Goal: Information Seeking & Learning: Learn about a topic

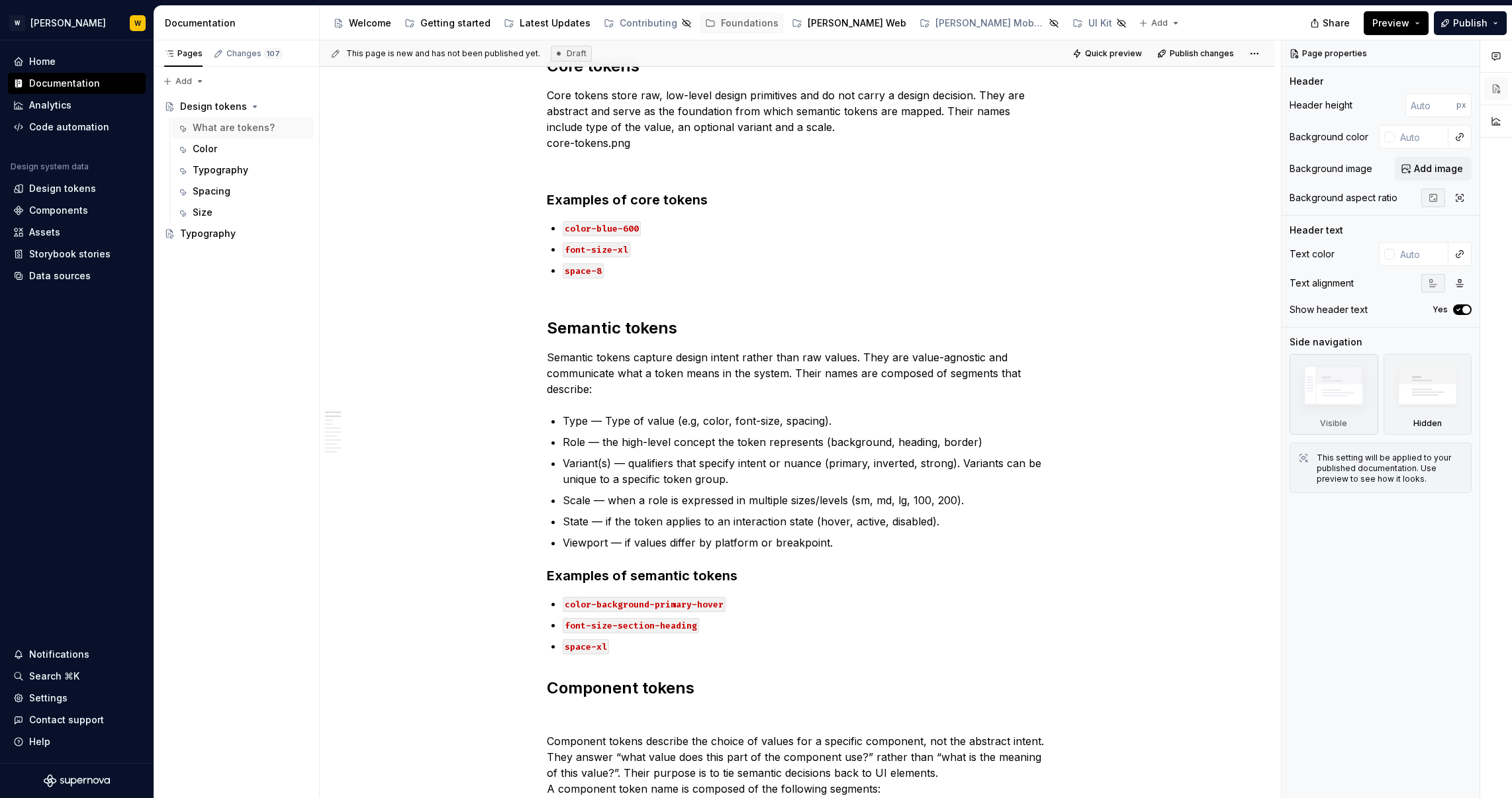
type textarea "*"
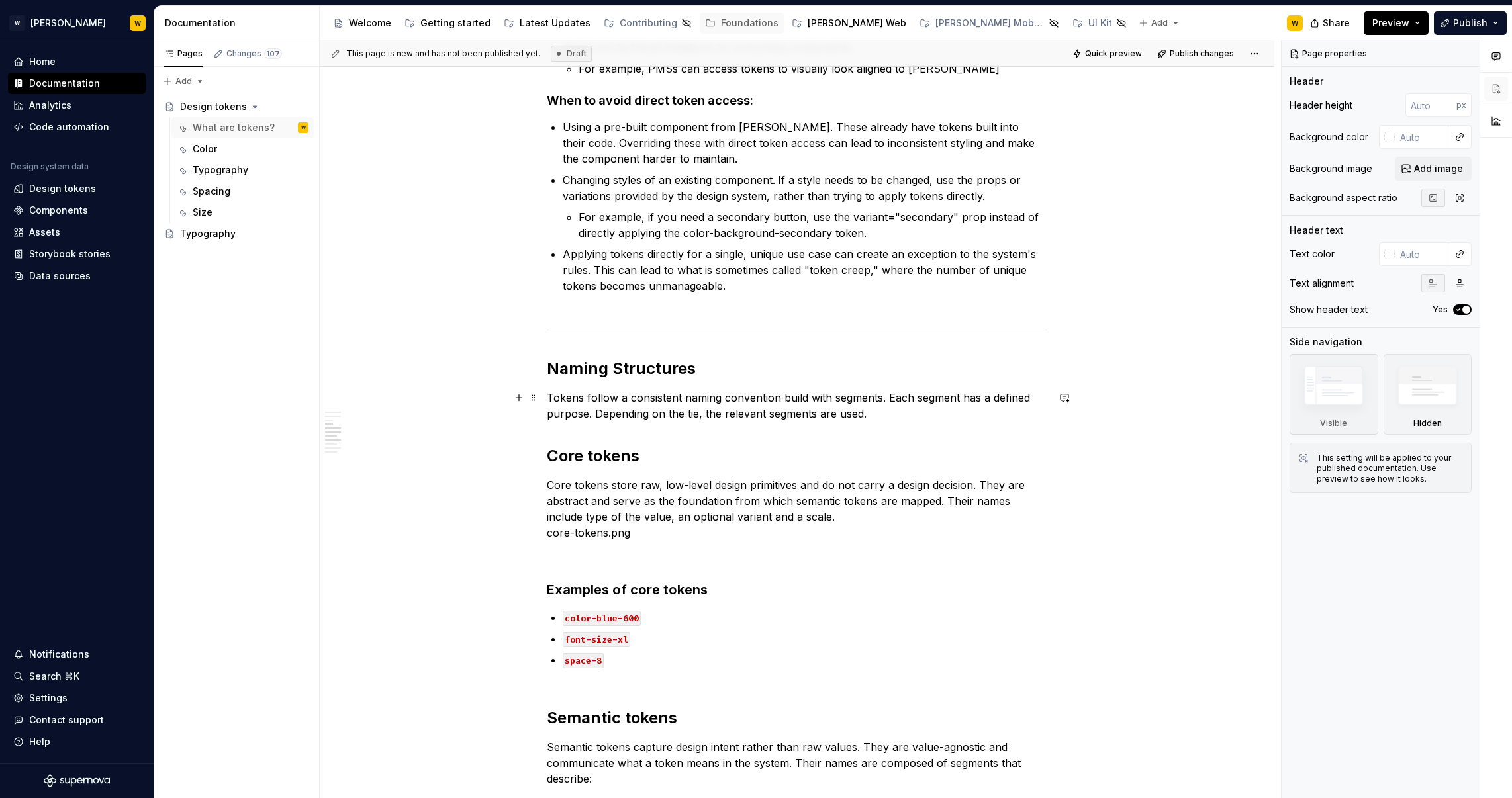
scroll to position [946, 0]
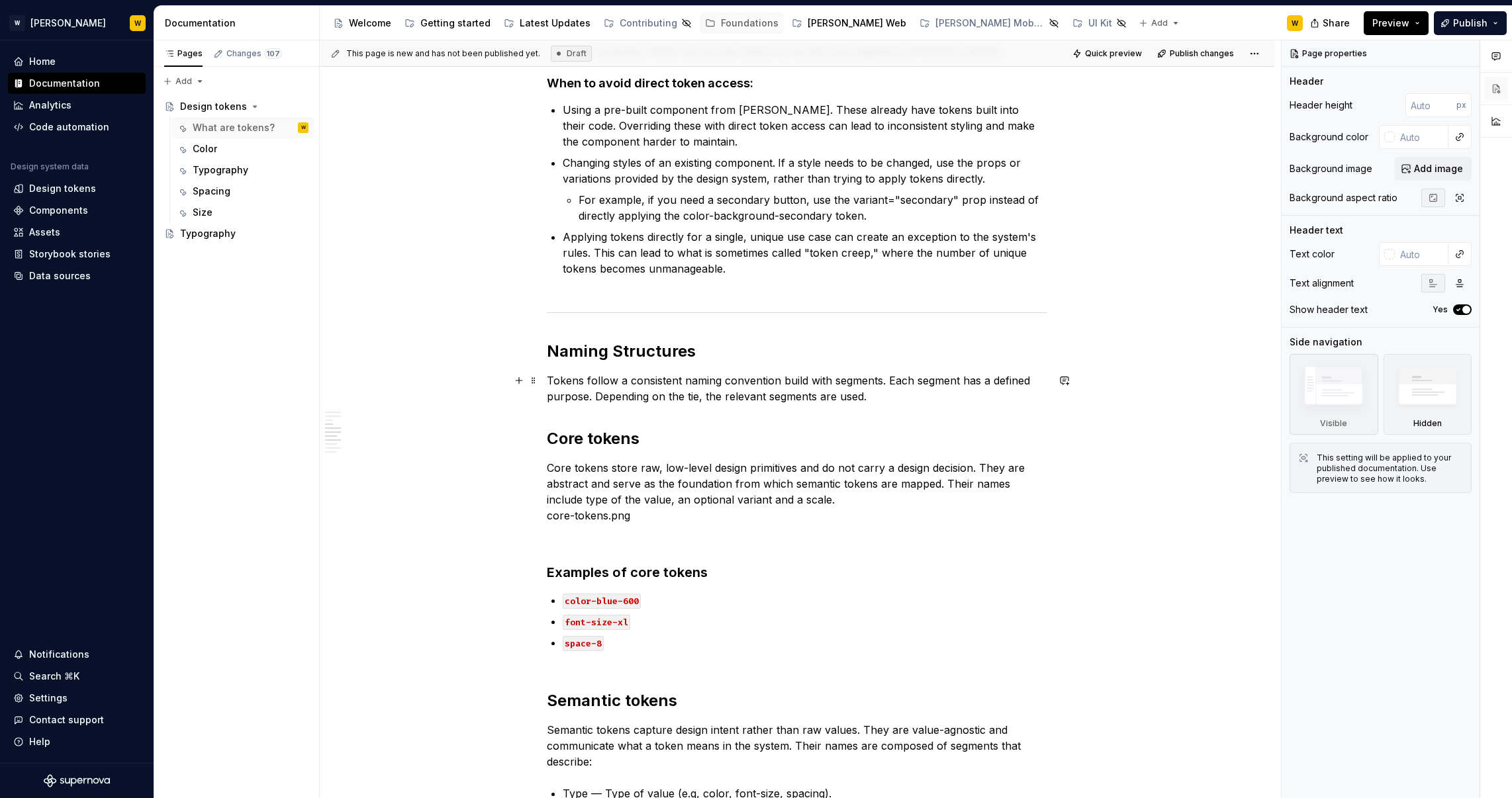
click at [887, 399] on p "Tokens follow a consistent naming convention build with segments. Each segment …" at bounding box center [797, 388] width 501 height 32
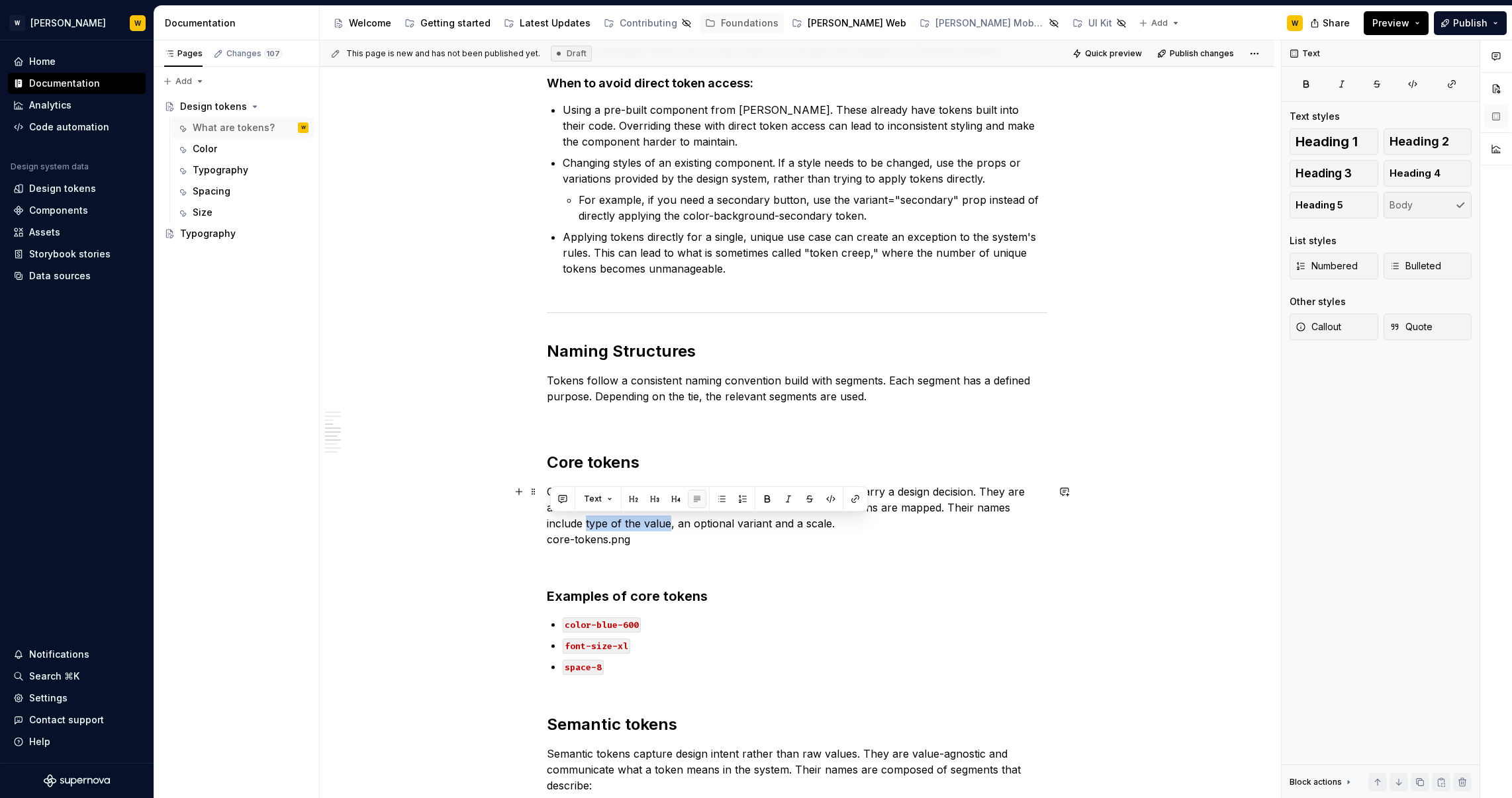
drag, startPoint x: 635, startPoint y: 523, endPoint x: 547, endPoint y: 527, distance: 88.1
click at [547, 527] on div "What are tokens? Design system tokens are the smallest, repeatable units of a d…" at bounding box center [798, 551] width 955 height 2472
drag, startPoint x: 706, startPoint y: 526, endPoint x: 704, endPoint y: 517, distance: 9.2
click at [704, 517] on p "Core tokens store raw, low-level design primitives and do not carry a design de…" at bounding box center [797, 515] width 501 height 63
drag, startPoint x: 719, startPoint y: 524, endPoint x: 727, endPoint y: 524, distance: 8.0
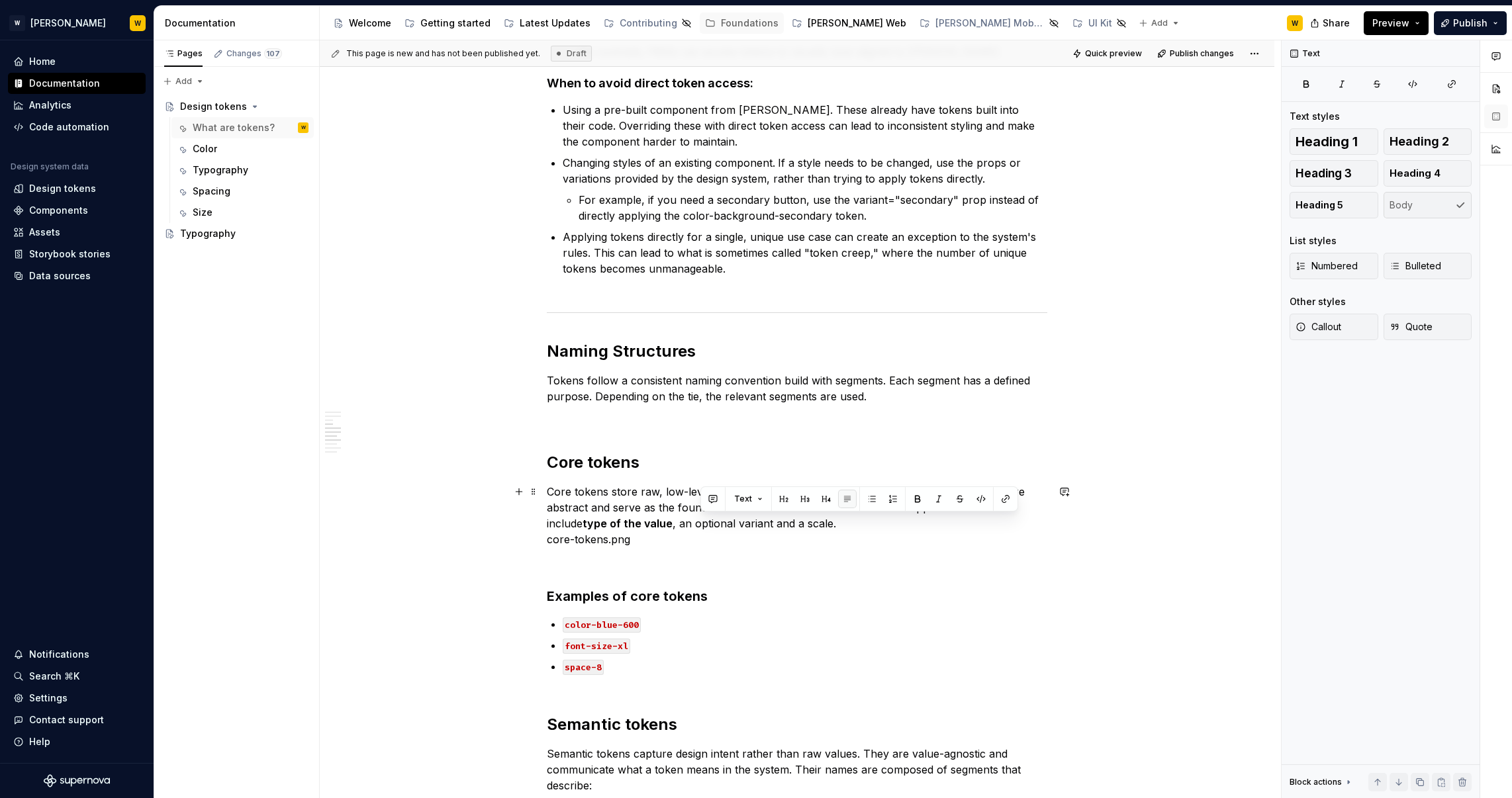
click at [719, 524] on p "Core tokens store raw, low-level design primitives and do not carry a design de…" at bounding box center [797, 515] width 501 height 63
click at [729, 521] on p "Core tokens store raw, low-level design primitives and do not carry a design de…" at bounding box center [797, 515] width 501 height 63
drag, startPoint x: 698, startPoint y: 520, endPoint x: 646, endPoint y: 520, distance: 52.0
click at [646, 520] on p "Core tokens store raw, low-level design primitives and do not carry a design de…" at bounding box center [797, 515] width 501 height 63
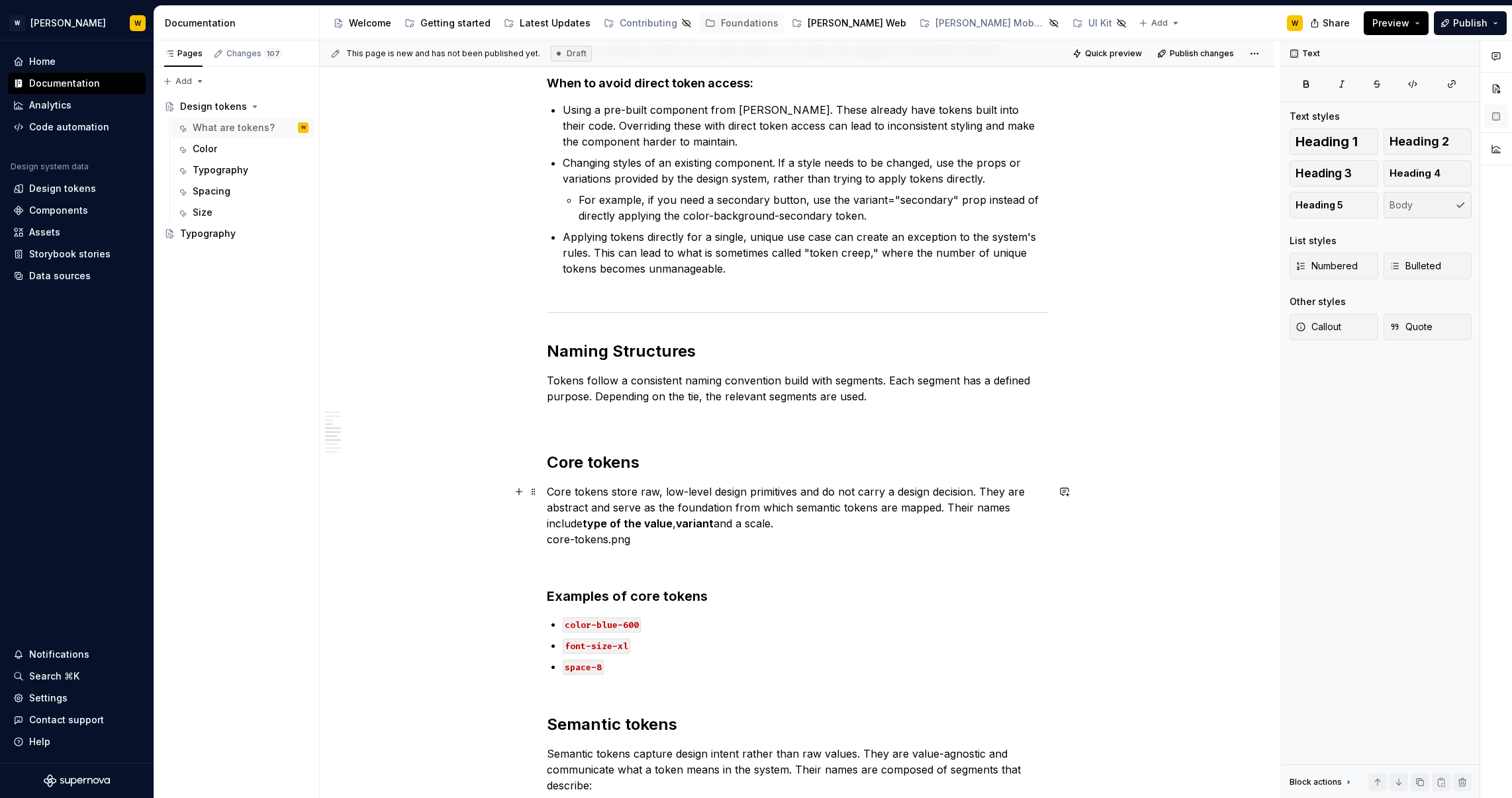
click at [680, 520] on p "Core tokens store raw, low-level design primitives and do not carry a design de…" at bounding box center [797, 515] width 501 height 63
click at [768, 525] on p "Core tokens store raw, low-level design primitives and do not carry a design de…" at bounding box center [797, 515] width 501 height 63
click at [814, 581] on div "What are tokens? Design system tokens are the smallest, repeatable units of a d…" at bounding box center [797, 439] width 501 height 2184
drag, startPoint x: 609, startPoint y: 542, endPoint x: 440, endPoint y: 540, distance: 169.0
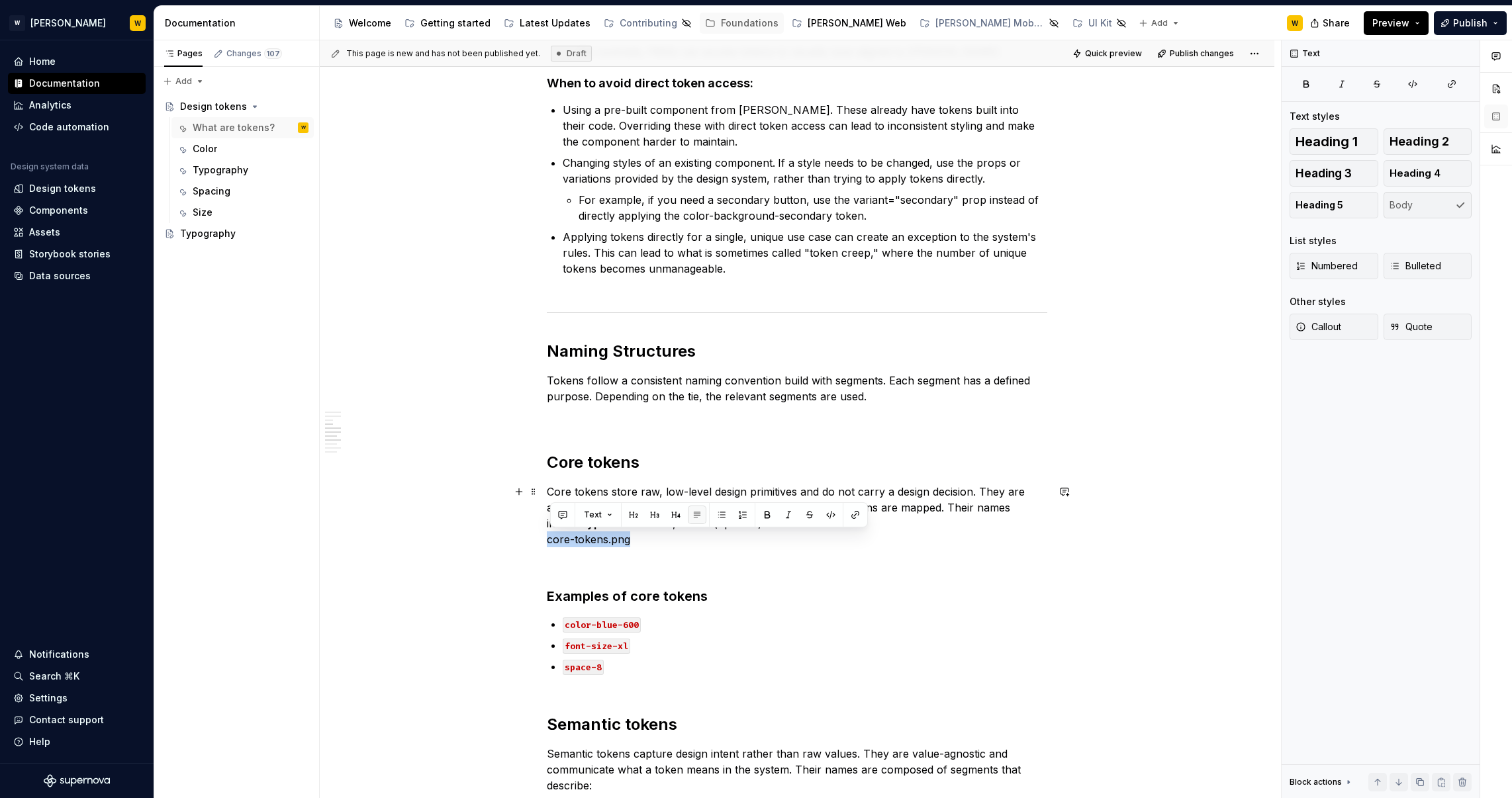
click at [440, 540] on div "What are tokens? Design system tokens are the smallest, repeatable units of a d…" at bounding box center [798, 551] width 955 height 2472
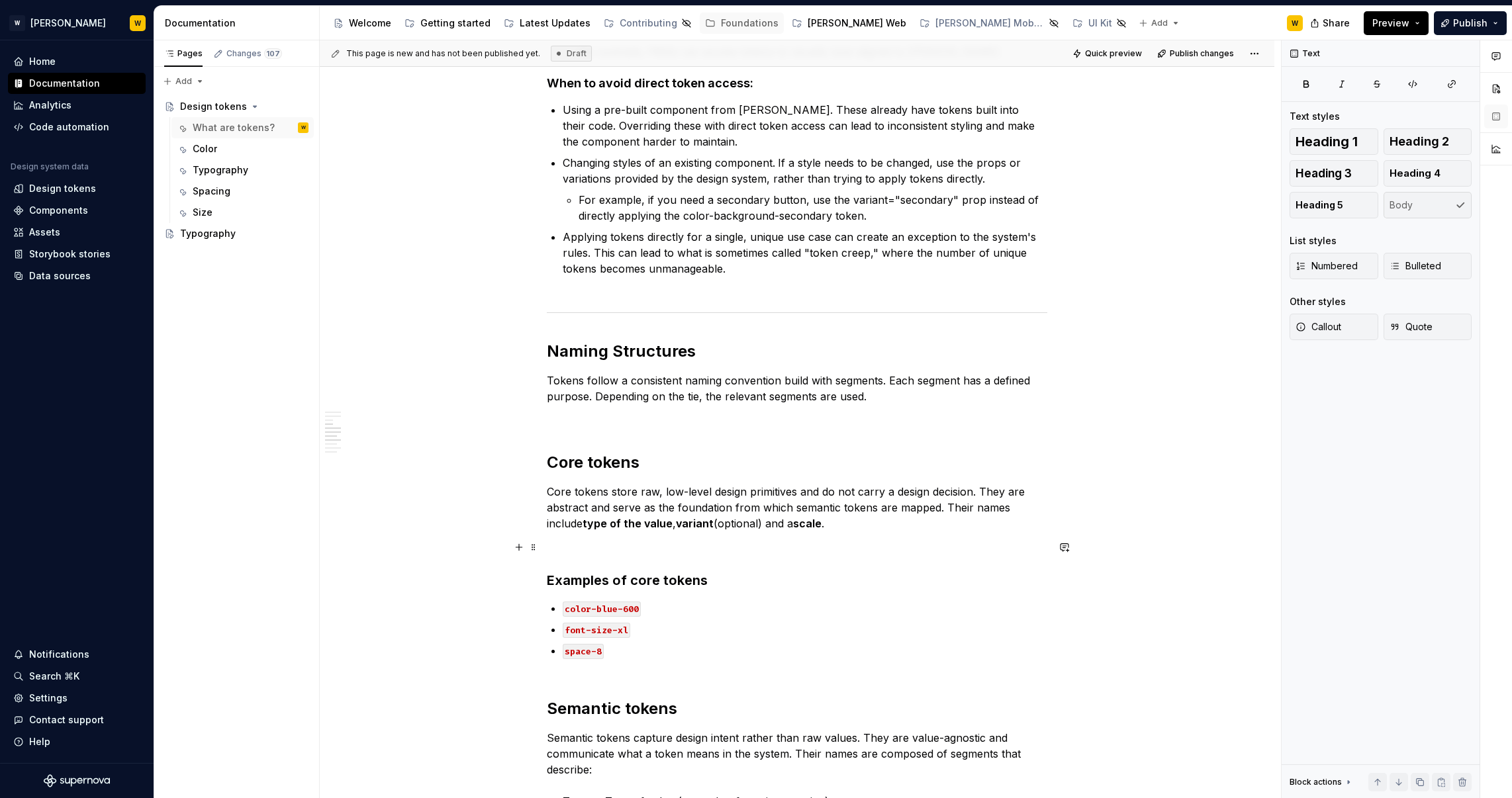
click at [582, 547] on p at bounding box center [797, 547] width 501 height 16
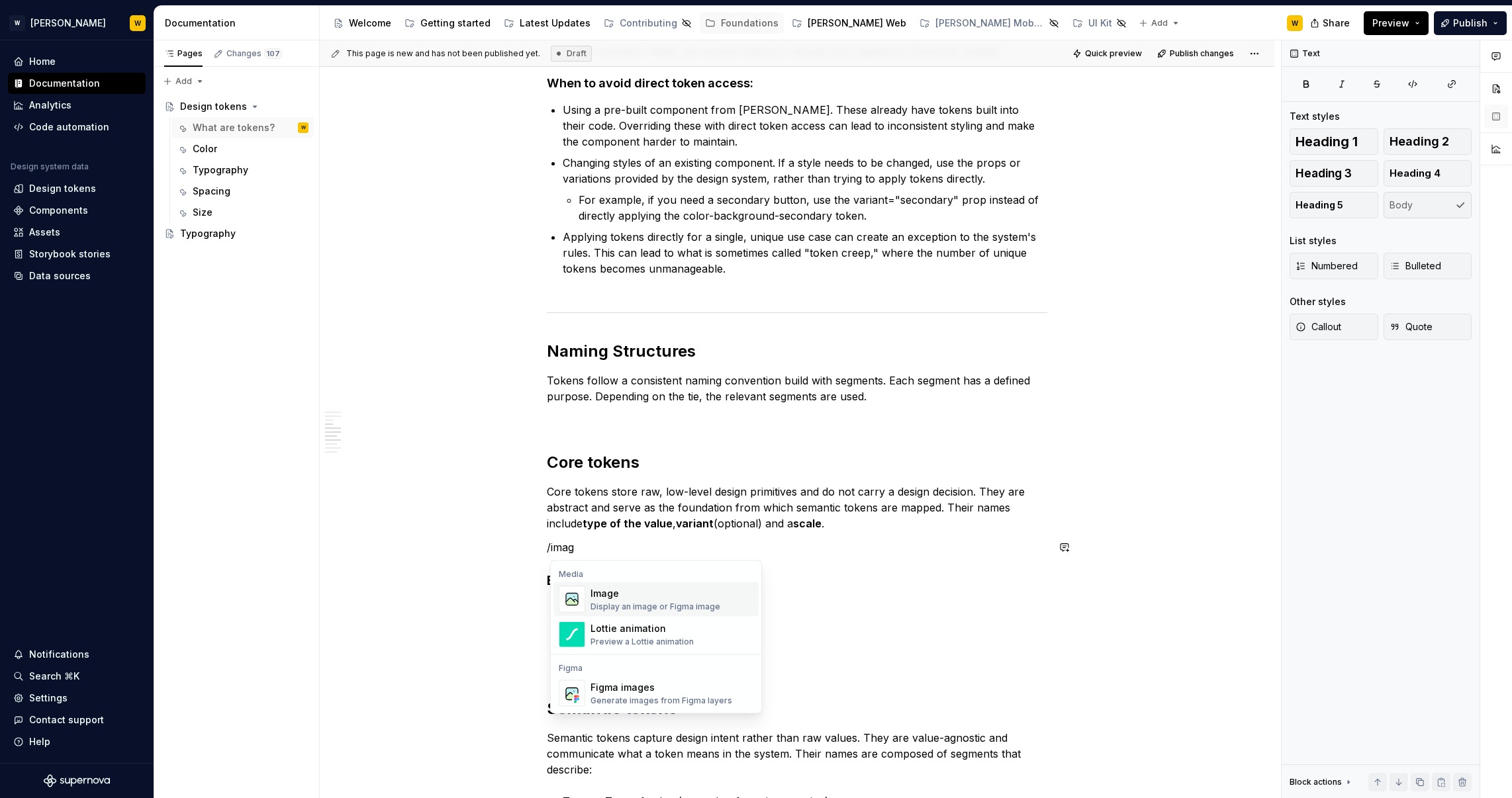
click at [660, 589] on div "Image" at bounding box center [656, 593] width 130 height 13
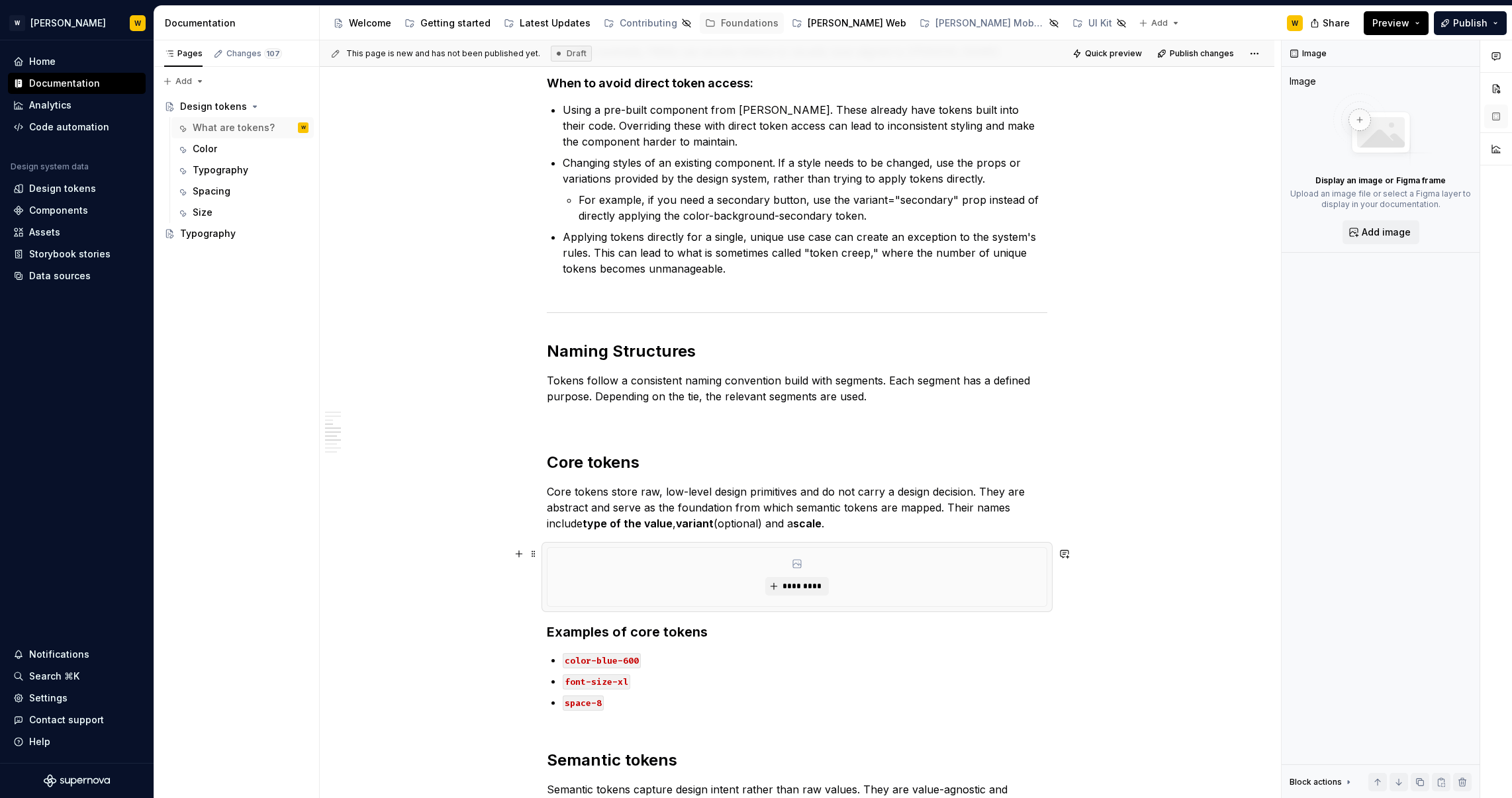
click at [794, 574] on div "*********" at bounding box center [797, 577] width 499 height 59
click at [798, 586] on span "*********" at bounding box center [802, 587] width 40 height 11
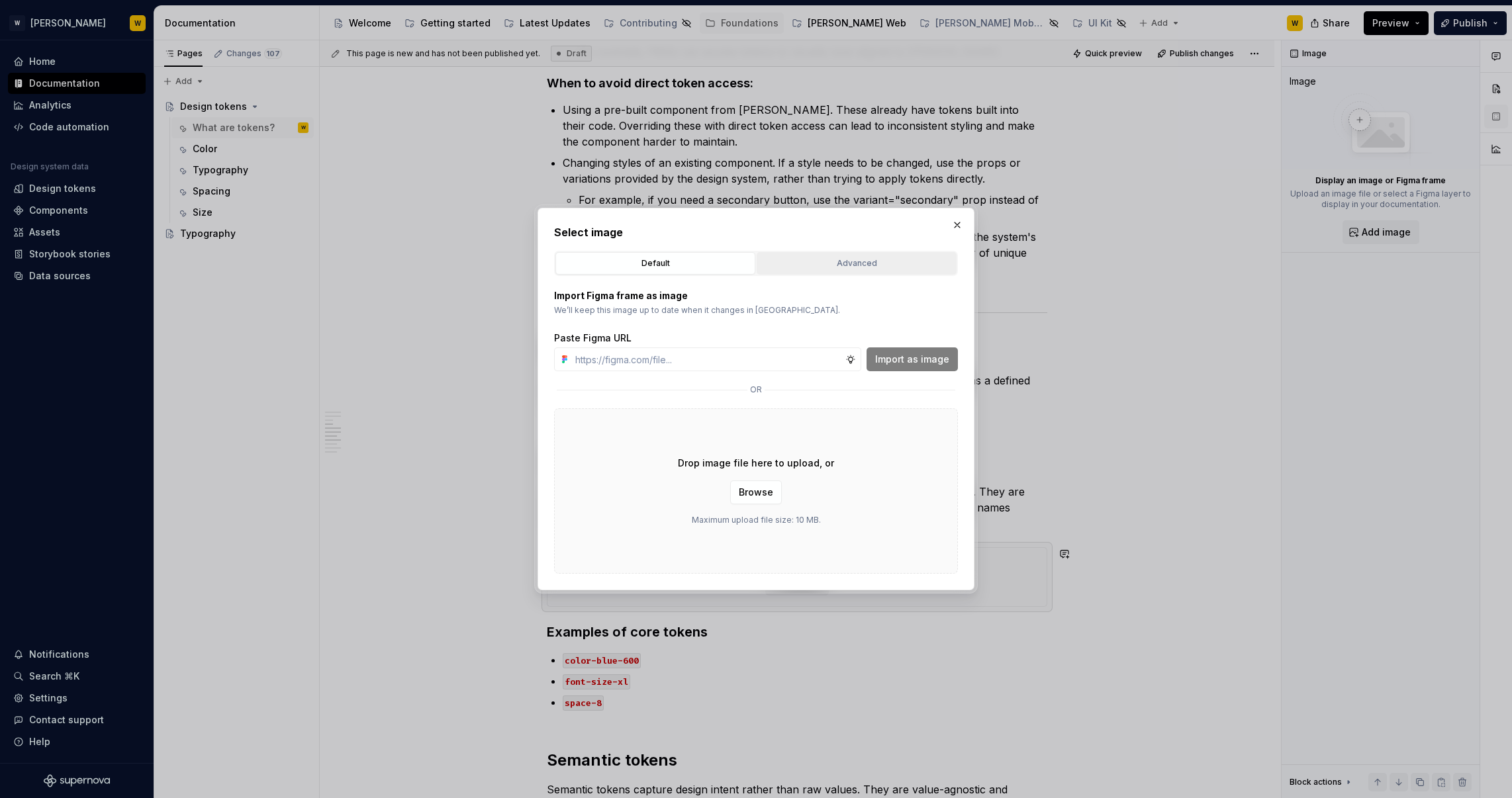
click at [845, 262] on div "Advanced" at bounding box center [856, 263] width 191 height 13
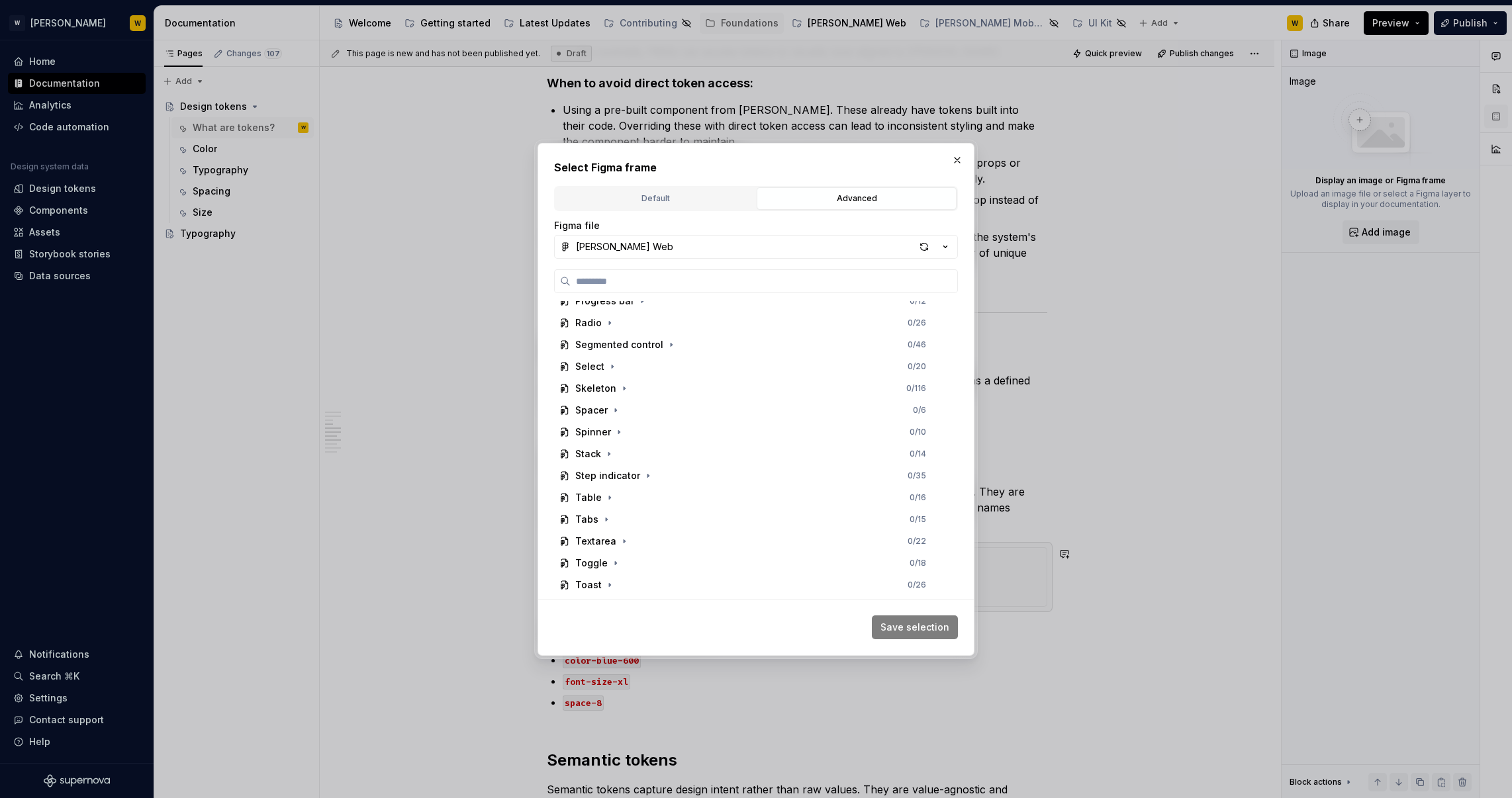
scroll to position [0, 0]
click at [641, 284] on input "search" at bounding box center [764, 281] width 386 height 13
click at [643, 246] on button "[PERSON_NAME] Web" at bounding box center [756, 247] width 404 height 24
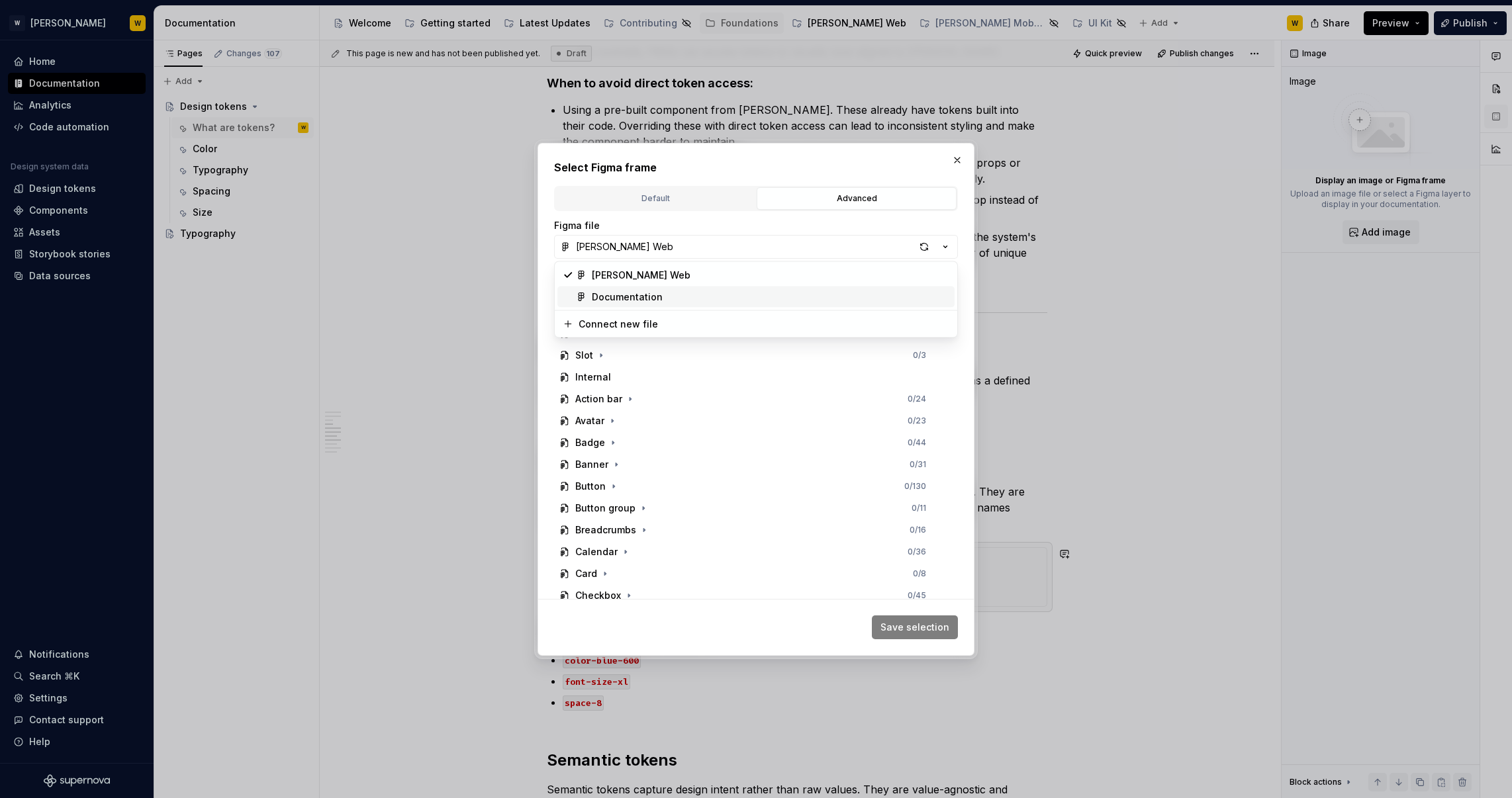
click at [612, 292] on div "Documentation" at bounding box center [627, 297] width 71 height 13
click at [614, 281] on input "search" at bounding box center [764, 281] width 386 height 13
type input "*****"
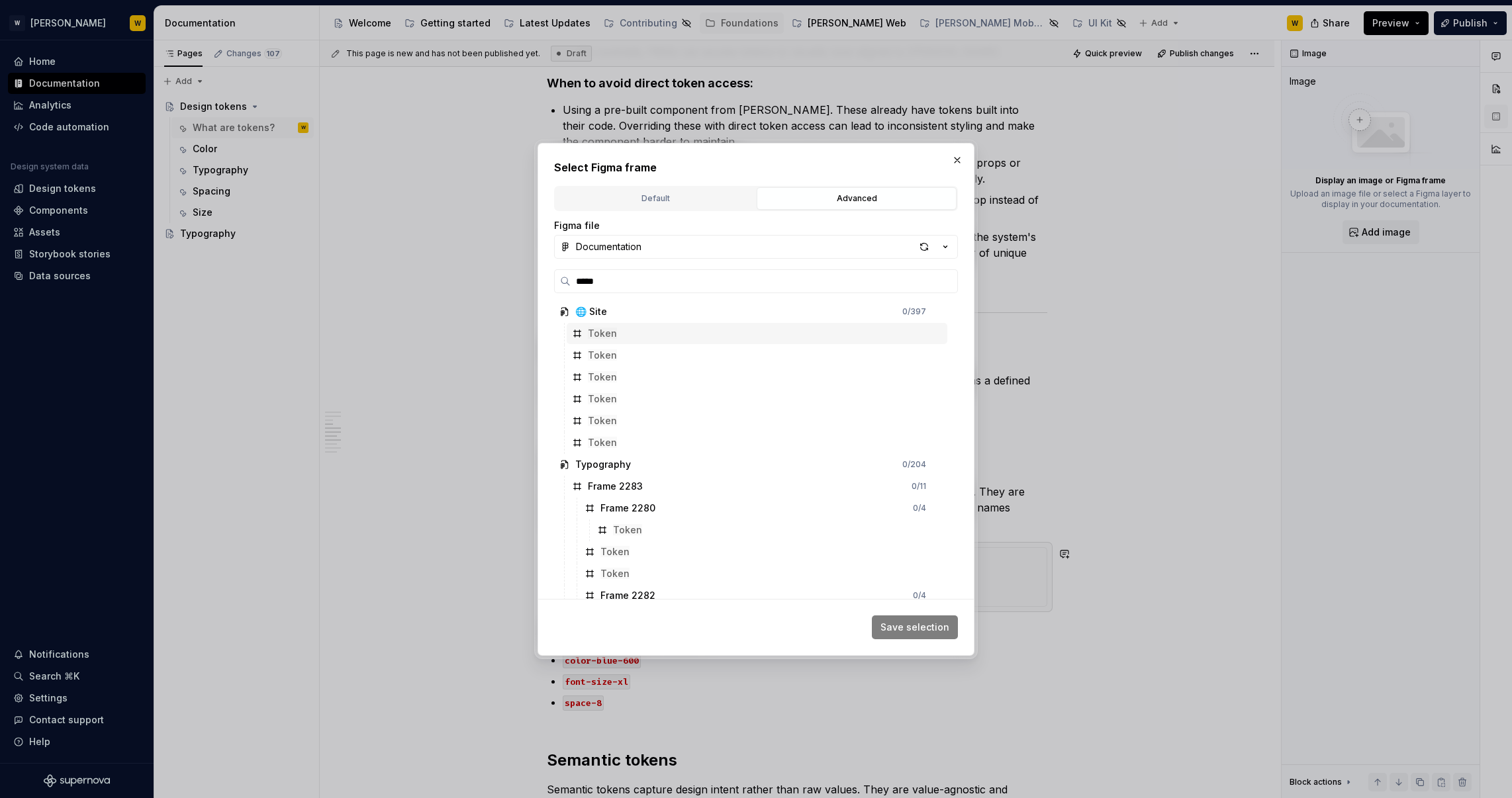
type textarea "*"
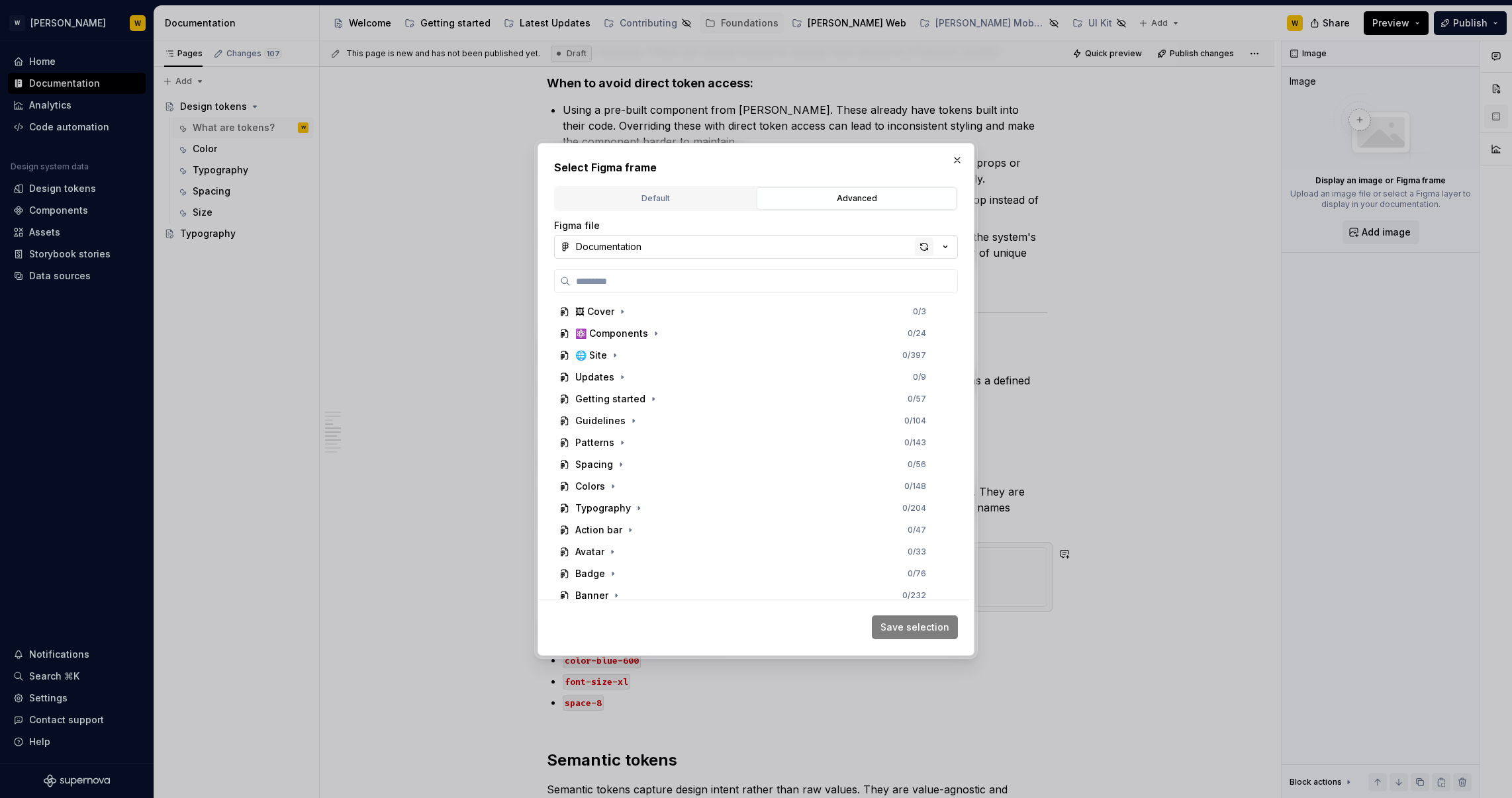
click at [925, 247] on div "button" at bounding box center [924, 247] width 19 height 19
click at [957, 163] on button "button" at bounding box center [957, 160] width 19 height 19
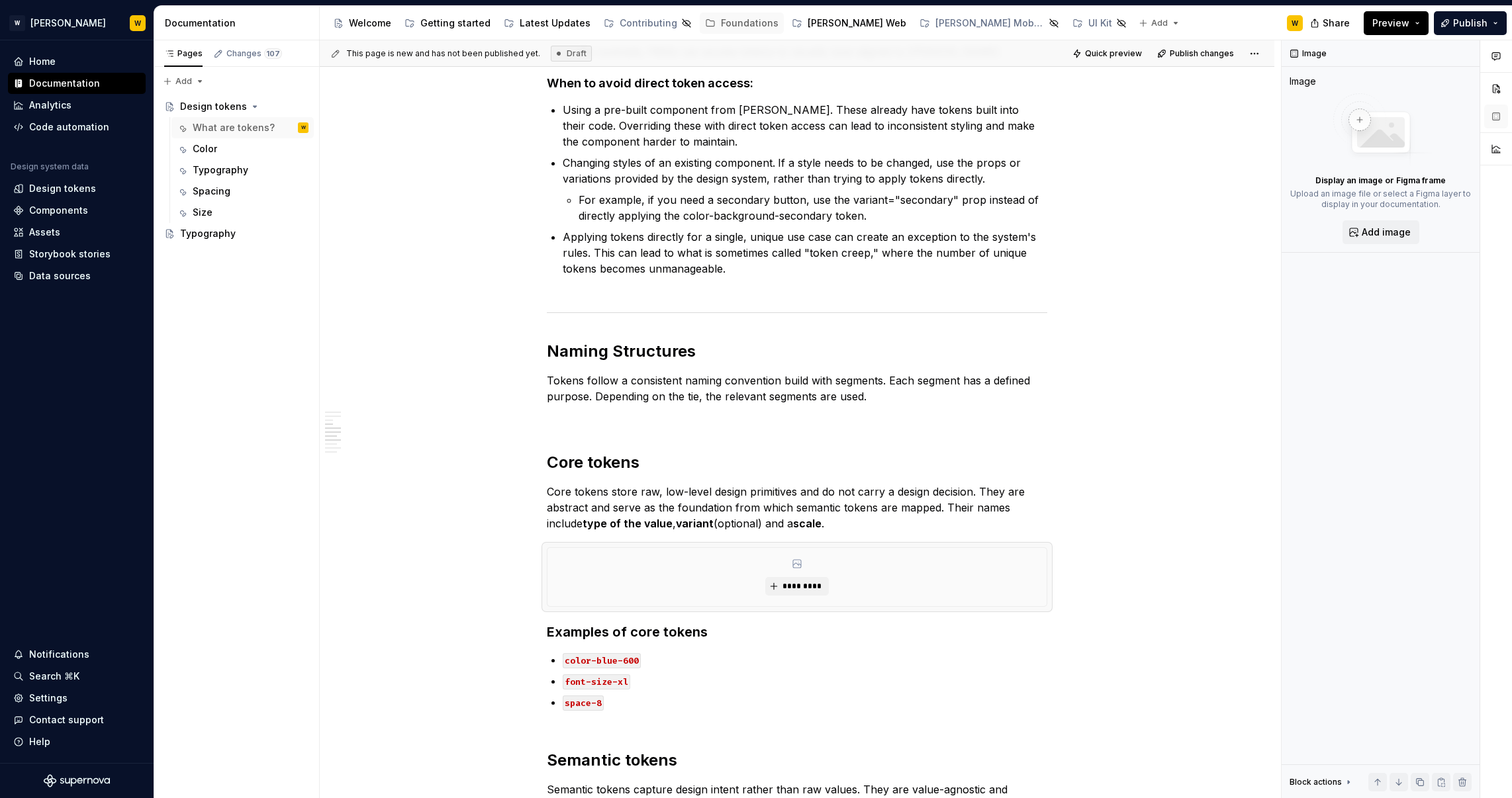
click at [1418, 18] on button "Preview" at bounding box center [1396, 23] width 65 height 24
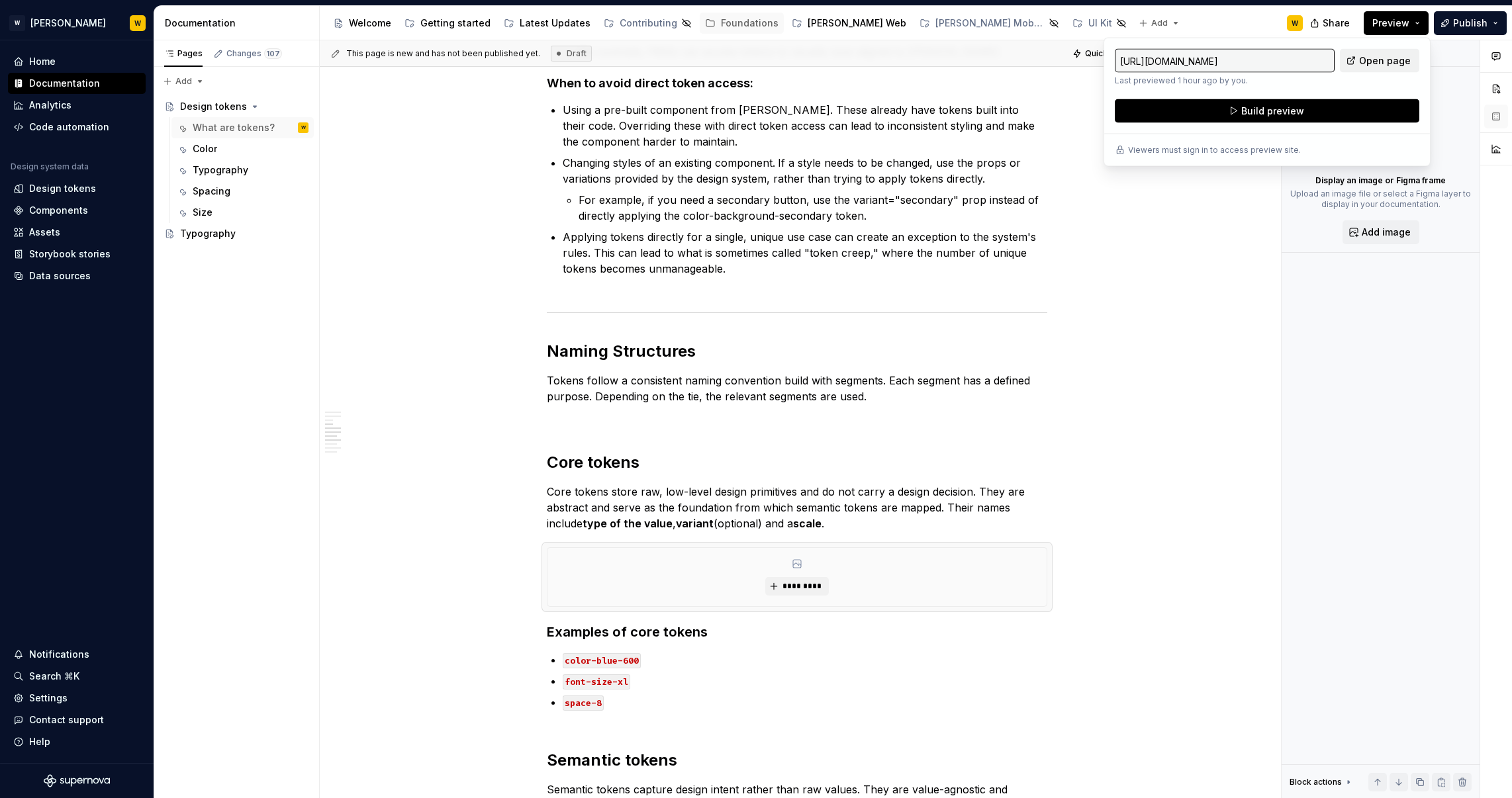
click at [1355, 55] on link "Open page" at bounding box center [1379, 61] width 79 height 24
click at [465, 197] on div "What are tokens? Design system tokens are the smallest, repeatable units of a d…" at bounding box center [798, 569] width 955 height 2507
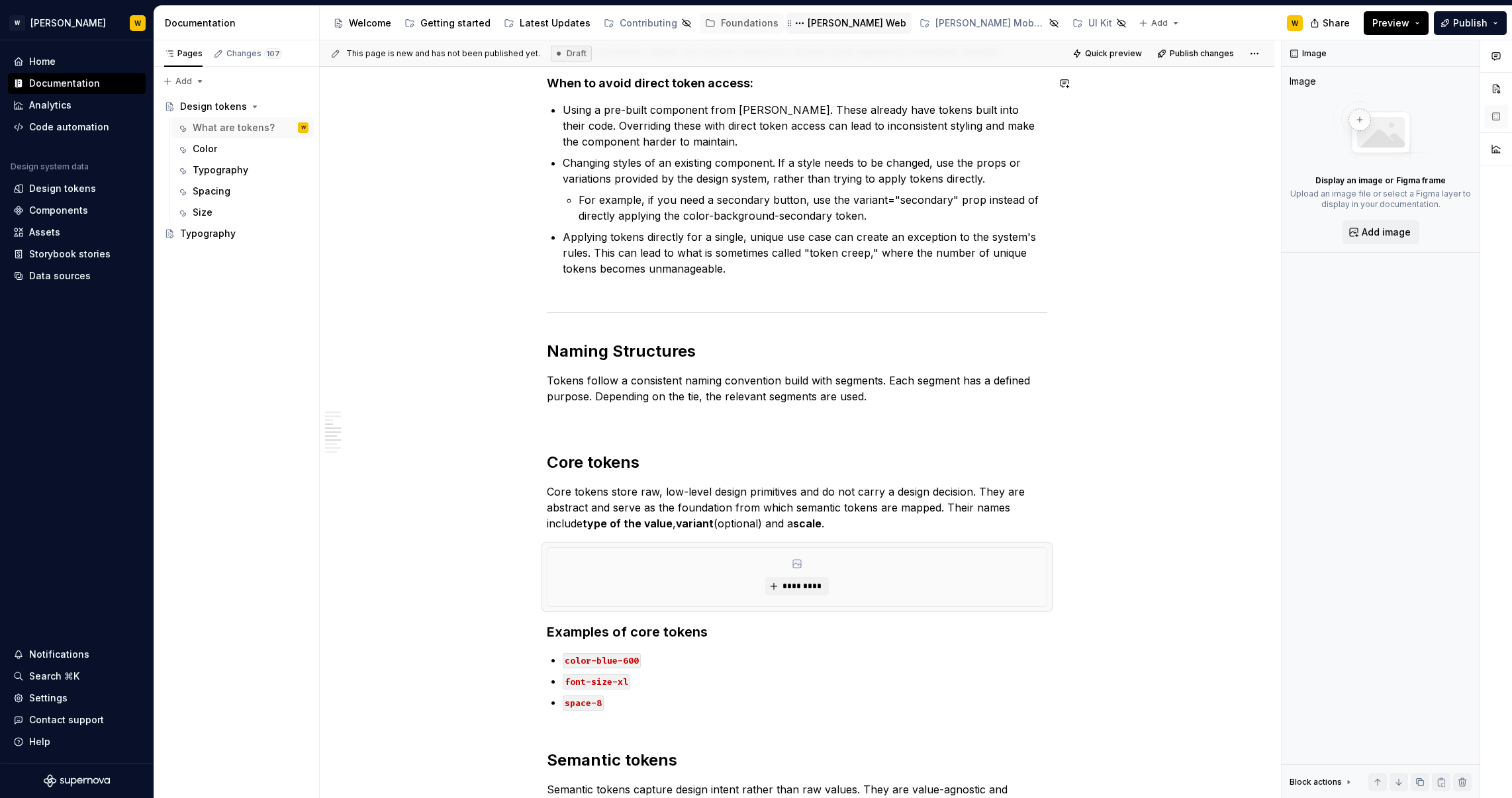
click at [817, 24] on div "[PERSON_NAME] Web" at bounding box center [857, 22] width 99 height 13
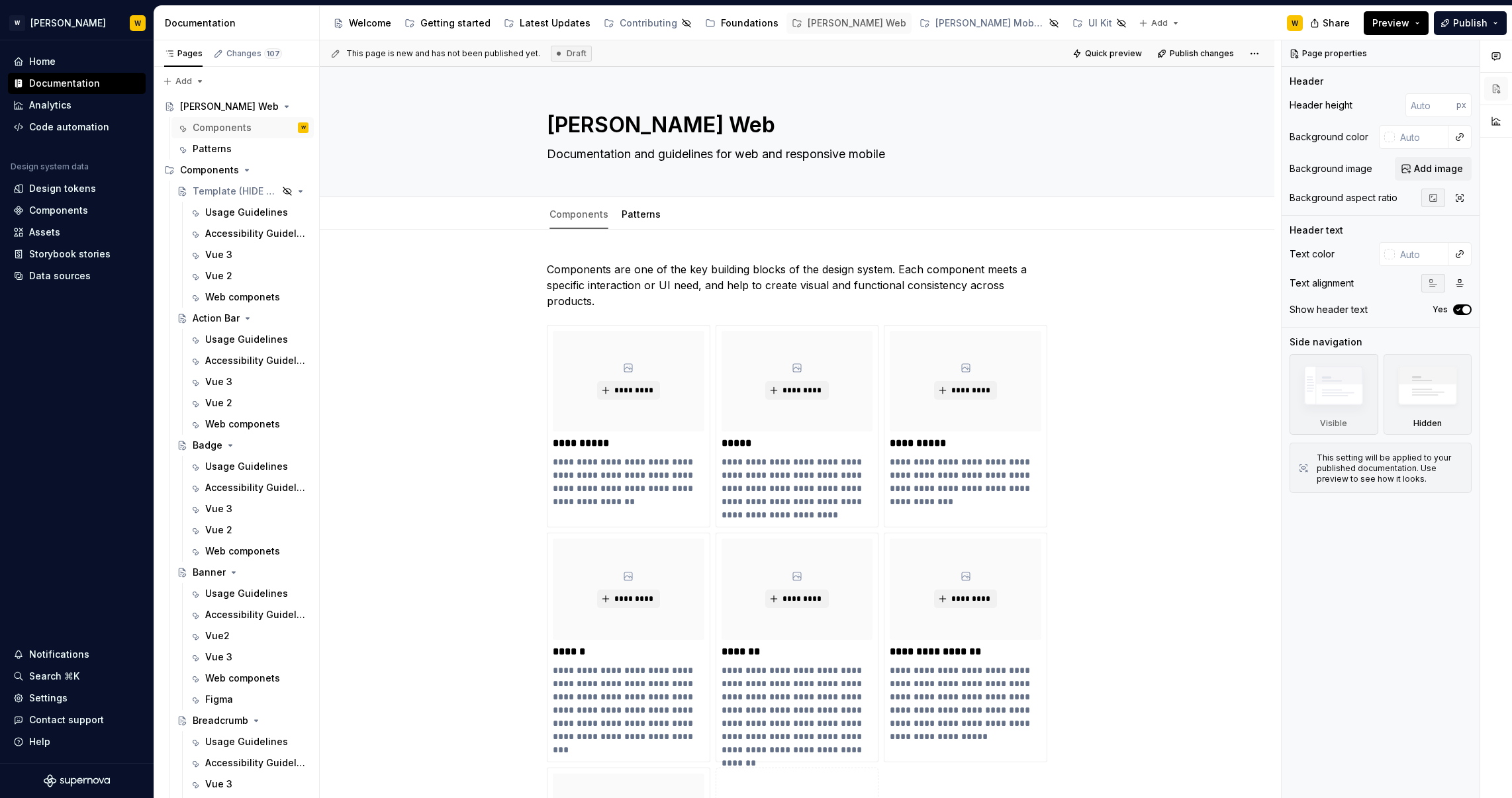
click at [1409, 25] on span "Preview" at bounding box center [1391, 22] width 37 height 13
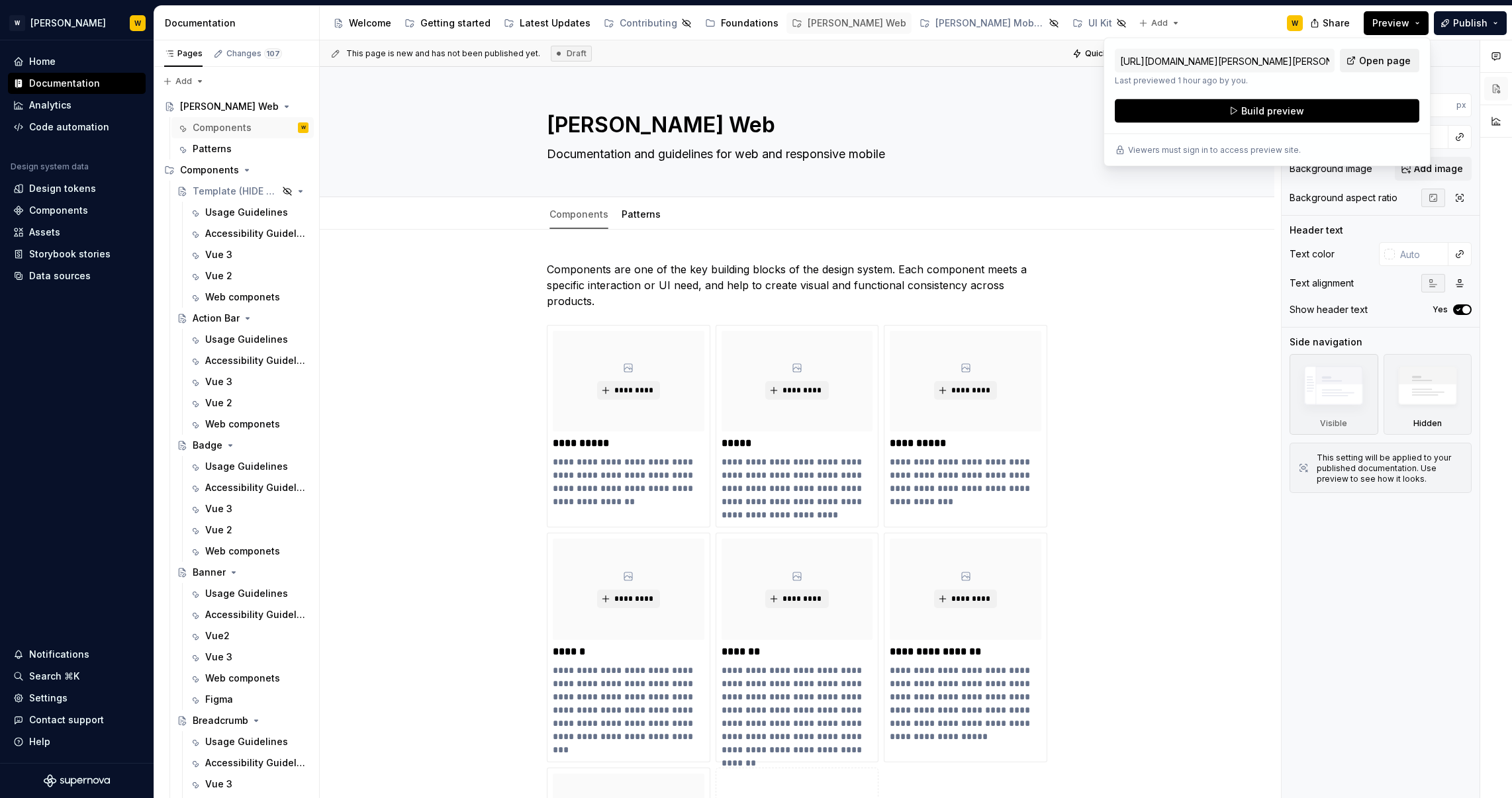
click at [1371, 59] on span "Open page" at bounding box center [1385, 60] width 52 height 13
type textarea "*"
